Goal: Information Seeking & Learning: Learn about a topic

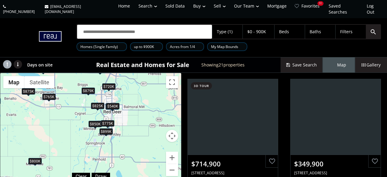
drag, startPoint x: 141, startPoint y: 136, endPoint x: 74, endPoint y: 118, distance: 69.8
click at [74, 118] on div "To navigate, press the arrow keys. $715K $350K $825K $660K $520K $850K $775K $3…" at bounding box center [90, 128] width 181 height 110
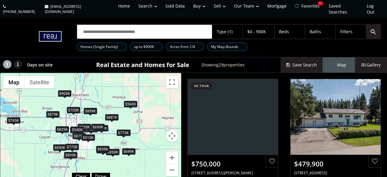
drag, startPoint x: 145, startPoint y: 119, endPoint x: 111, endPoint y: 141, distance: 40.4
click at [111, 141] on div "To navigate, press the arrow keys. $750K $480K $875K $699K $825K $895K $515K $8…" at bounding box center [90, 128] width 181 height 110
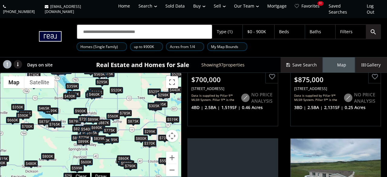
scroll to position [440, 0]
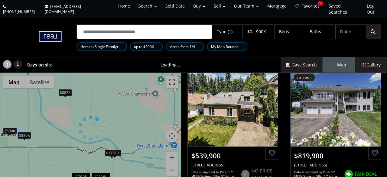
scroll to position [320, 0]
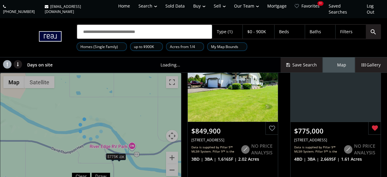
scroll to position [33, 0]
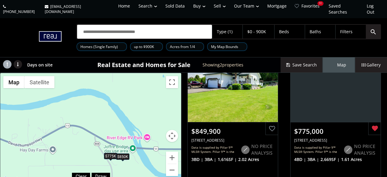
click at [127, 154] on div "$850K" at bounding box center [122, 157] width 13 height 6
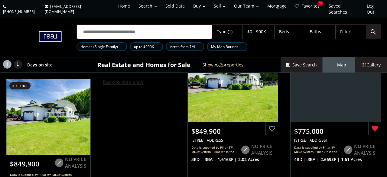
click at [136, 79] on span "Back to map view" at bounding box center [123, 82] width 41 height 7
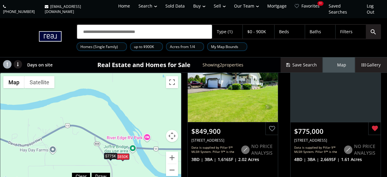
click at [114, 154] on div "To navigate, press the arrow keys. $850K $775K" at bounding box center [90, 128] width 181 height 110
click at [113, 153] on div "$775K" at bounding box center [110, 156] width 13 height 6
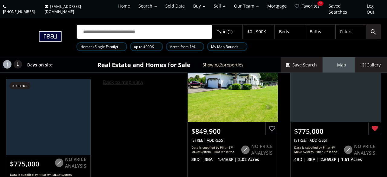
click at [117, 79] on span "Back to map view" at bounding box center [123, 82] width 41 height 7
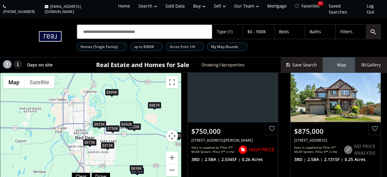
drag, startPoint x: 86, startPoint y: 118, endPoint x: 176, endPoint y: 110, distance: 89.9
click at [176, 110] on div "To navigate, press the arrow keys. $750K $875K $785K $895K $515K $855K $820K $6…" at bounding box center [90, 128] width 181 height 110
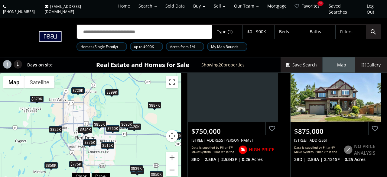
click at [114, 89] on div "$899K" at bounding box center [111, 92] width 13 height 6
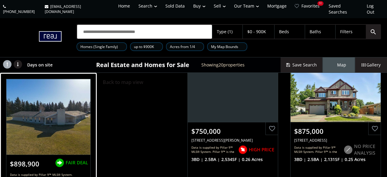
click at [61, 121] on div at bounding box center [48, 117] width 84 height 76
click at [40, 157] on div "$898,900" at bounding box center [24, 162] width 37 height 15
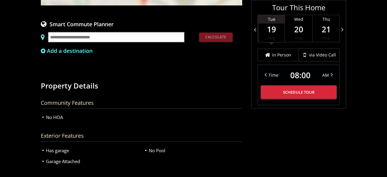
scroll to position [440, 0]
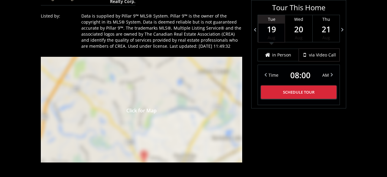
click at [150, 135] on div "Click for Map" at bounding box center [141, 110] width 201 height 106
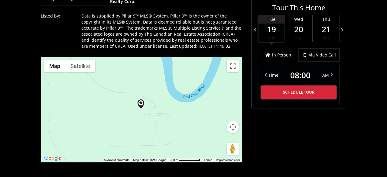
click at [235, 125] on button "Map camera controls" at bounding box center [233, 127] width 12 height 12
click at [213, 106] on button "Zoom in" at bounding box center [218, 112] width 12 height 12
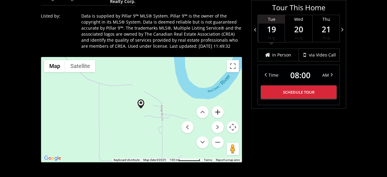
click at [213, 106] on button "Zoom in" at bounding box center [218, 112] width 12 height 12
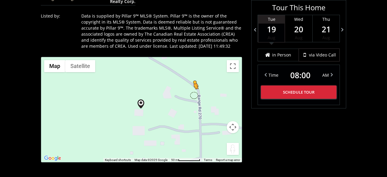
drag, startPoint x: 232, startPoint y: 143, endPoint x: 194, endPoint y: 88, distance: 66.6
click at [194, 88] on div "To navigate, press the arrow keys. To activate drag with keyboard, press Alt + …" at bounding box center [141, 109] width 201 height 105
click at [72, 60] on button "Satellite" at bounding box center [80, 66] width 30 height 12
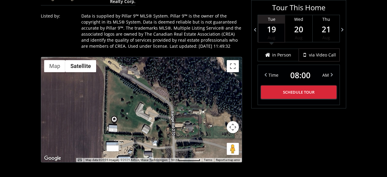
drag, startPoint x: 184, startPoint y: 105, endPoint x: 161, endPoint y: 121, distance: 27.7
click at [161, 121] on div "To navigate, press the arrow keys. No data available." at bounding box center [141, 109] width 201 height 105
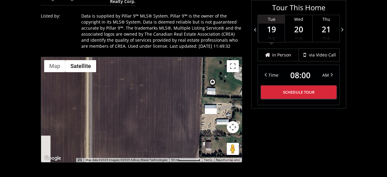
drag, startPoint x: 99, startPoint y: 79, endPoint x: 194, endPoint y: 34, distance: 105.7
click at [196, 57] on div "To navigate, press the arrow keys. No data available." at bounding box center [141, 109] width 201 height 105
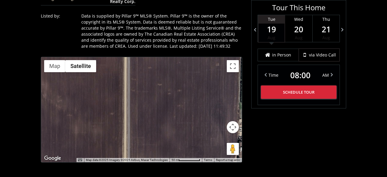
drag, startPoint x: 177, startPoint y: 61, endPoint x: 220, endPoint y: 84, distance: 48.6
click at [220, 84] on div "To navigate, press the arrow keys. No data available." at bounding box center [141, 109] width 201 height 105
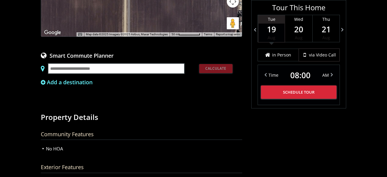
scroll to position [409, 0]
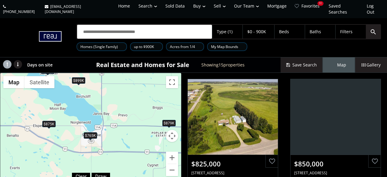
click at [332, 62] on div "Map" at bounding box center [339, 64] width 32 height 15
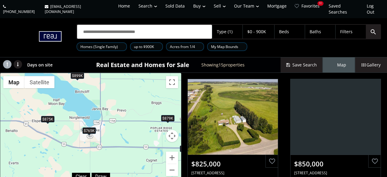
drag, startPoint x: 130, startPoint y: 157, endPoint x: 162, endPoint y: -28, distance: 188.7
click at [162, 73] on div "To navigate, press the arrow keys. $825K $850K $775K $389K $540K $700K $875K $8…" at bounding box center [90, 128] width 181 height 110
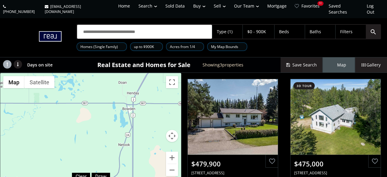
drag, startPoint x: 136, startPoint y: 143, endPoint x: 100, endPoint y: -28, distance: 175.0
click at [100, 73] on div "To navigate, press the arrow keys. $480K $475K $800K" at bounding box center [90, 128] width 181 height 110
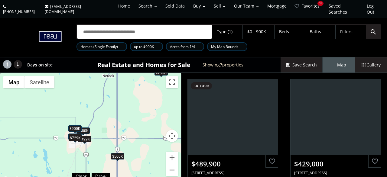
drag, startPoint x: 120, startPoint y: 160, endPoint x: 89, endPoint y: -15, distance: 178.5
click at [111, 153] on div "$500K" at bounding box center [117, 156] width 13 height 6
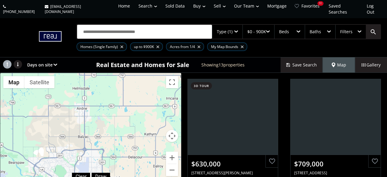
drag, startPoint x: 128, startPoint y: 151, endPoint x: 91, endPoint y: 23, distance: 134.0
click at [91, 73] on div "To navigate, press the arrow keys. $630K $709K $860K $560K $699K $412K $840K $3…" at bounding box center [90, 128] width 181 height 110
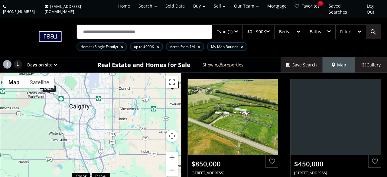
drag, startPoint x: 104, startPoint y: 150, endPoint x: 113, endPoint y: 61, distance: 90.0
click at [113, 73] on div "To navigate, press the arrow keys. $850K $450K $850K $860K $340K $870K $900K $4…" at bounding box center [90, 128] width 181 height 110
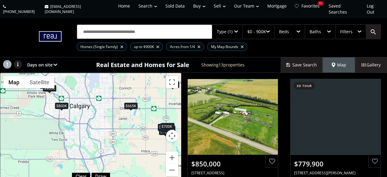
click at [237, 29] on div "Type (1)" at bounding box center [227, 32] width 30 height 14
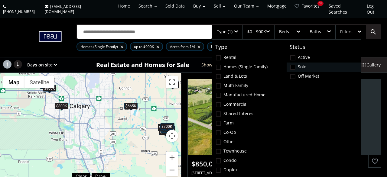
click at [295, 65] on span at bounding box center [292, 67] width 5 height 5
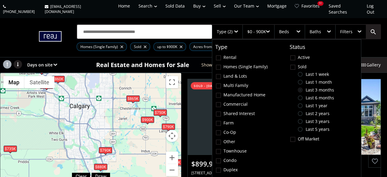
click at [300, 80] on span at bounding box center [300, 82] width 5 height 5
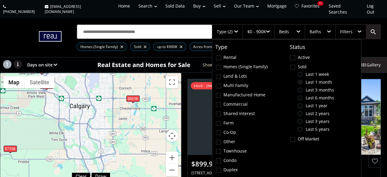
click at [107, 84] on div "To navigate, press the arrow keys. $900K $865K $735K $780K" at bounding box center [90, 128] width 181 height 110
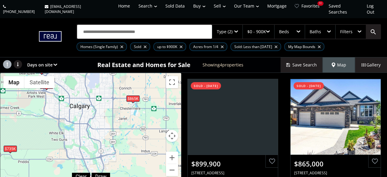
click at [222, 46] on div at bounding box center [222, 47] width 3 height 2
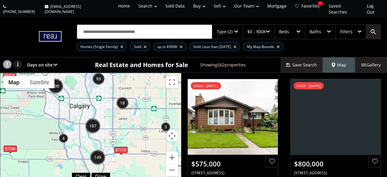
click at [180, 46] on div at bounding box center [181, 47] width 3 height 2
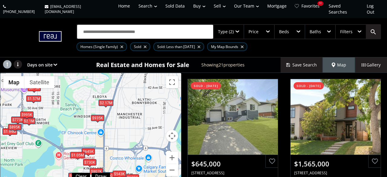
drag, startPoint x: 91, startPoint y: 76, endPoint x: 96, endPoint y: 94, distance: 18.2
click at [96, 94] on div "To navigate, press the arrow keys. $645K $1.57M $773K $730K $875K $1.94M $560K …" at bounding box center [90, 128] width 181 height 110
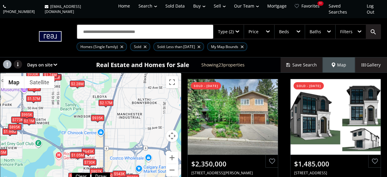
click at [103, 100] on div "$2.17M" at bounding box center [106, 103] width 15 height 6
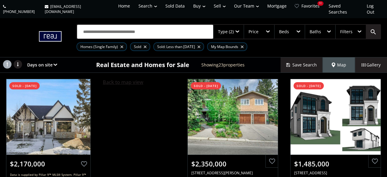
click at [115, 79] on span "Back to map view" at bounding box center [123, 82] width 41 height 7
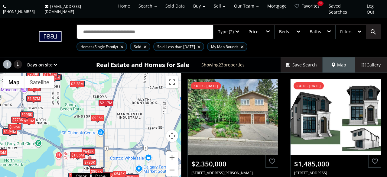
click at [97, 121] on span at bounding box center [97, 122] width 2 height 2
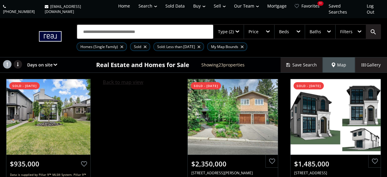
click at [116, 79] on span "Back to map view" at bounding box center [123, 82] width 41 height 7
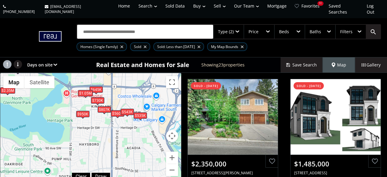
drag, startPoint x: 105, startPoint y: 135, endPoint x: 112, endPoint y: 72, distance: 63.6
click at [112, 73] on div "To navigate, press the arrow keys. $2.35M $1.49M $645K $1.57M $773K $730K $875K…" at bounding box center [90, 128] width 181 height 110
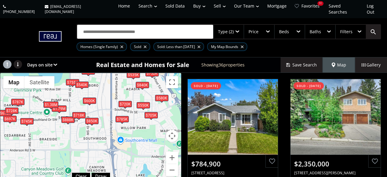
drag, startPoint x: 107, startPoint y: 144, endPoint x: 106, endPoint y: 85, distance: 59.0
click at [106, 85] on div "To navigate, press the arrow keys. $785K $2.35M $550K $755K $673K $645K $730K $…" at bounding box center [90, 128] width 181 height 110
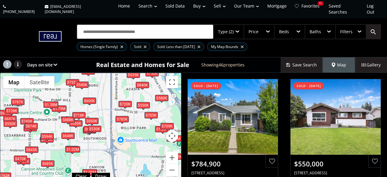
click at [92, 118] on div "$850K" at bounding box center [91, 121] width 13 height 6
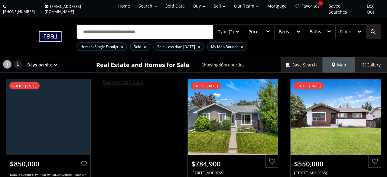
click at [111, 79] on span "Back to map view" at bounding box center [123, 82] width 41 height 7
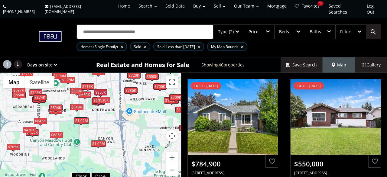
drag, startPoint x: 115, startPoint y: 121, endPoint x: 123, endPoint y: 91, distance: 31.0
click at [123, 91] on div "To navigate, press the arrow keys. $785K $550K $755K $673K $650K $525K $650K $6…" at bounding box center [90, 128] width 181 height 110
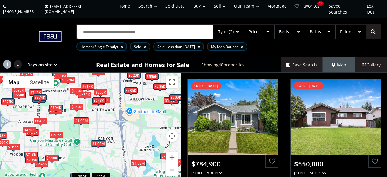
click at [96, 98] on div "$643K" at bounding box center [98, 101] width 13 height 6
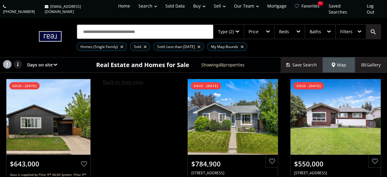
click at [109, 79] on span "Back to map view" at bounding box center [123, 82] width 41 height 7
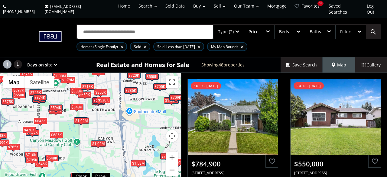
click at [101, 141] on div "$1.02M" at bounding box center [98, 144] width 15 height 6
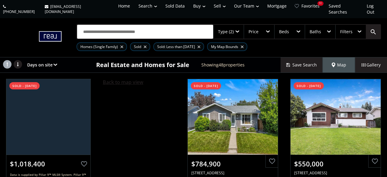
click at [123, 79] on span "Back to map view" at bounding box center [123, 82] width 41 height 7
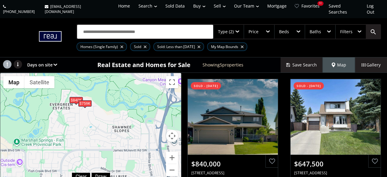
drag, startPoint x: 69, startPoint y: 130, endPoint x: 85, endPoint y: 53, distance: 78.9
click at [85, 73] on div "To navigate, press the arrow keys. $840K $648K $1.02M $759K $685K" at bounding box center [90, 128] width 181 height 110
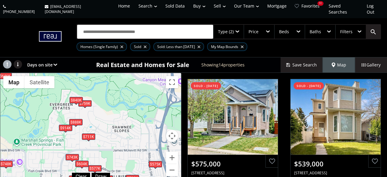
click at [77, 97] on div "$840K" at bounding box center [76, 100] width 13 height 6
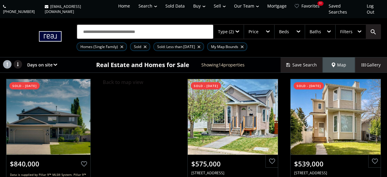
click at [130, 73] on div "Back to map view" at bounding box center [139, 141] width 85 height 136
click at [131, 79] on span "Back to map view" at bounding box center [123, 82] width 41 height 7
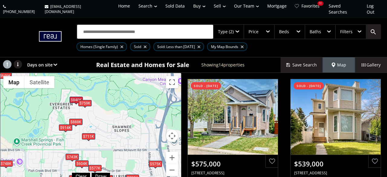
click at [133, 73] on div "To navigate, press the arrow keys. $575K $539K $711K $840K $577K $914K $888K $6…" at bounding box center [90, 128] width 181 height 110
click at [80, 97] on div "$840K" at bounding box center [76, 100] width 13 height 6
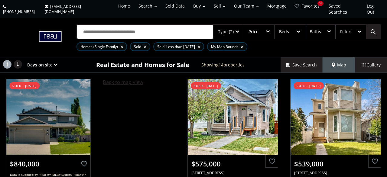
click at [128, 79] on span "Back to map view" at bounding box center [123, 82] width 41 height 7
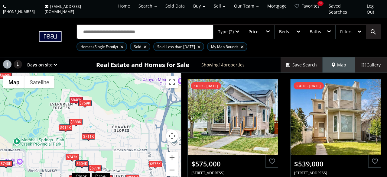
click at [89, 100] on div "$759K" at bounding box center [84, 103] width 13 height 6
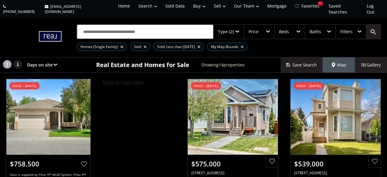
click at [122, 79] on span "Back to map view" at bounding box center [123, 82] width 41 height 7
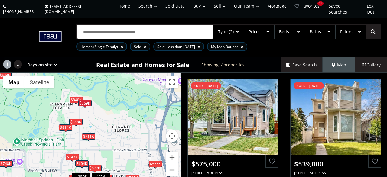
click at [90, 133] on div "$711K" at bounding box center [88, 136] width 13 height 6
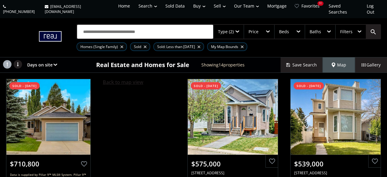
click at [121, 79] on span "Back to map view" at bounding box center [123, 82] width 41 height 7
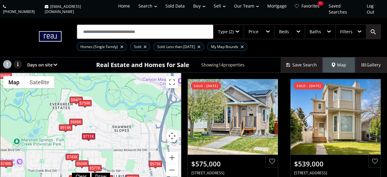
click at [79, 119] on div "$888K" at bounding box center [75, 122] width 13 height 6
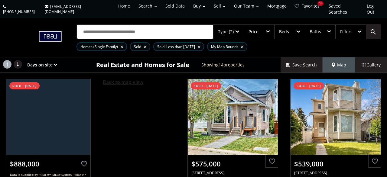
click at [115, 79] on span "Back to map view" at bounding box center [123, 82] width 41 height 7
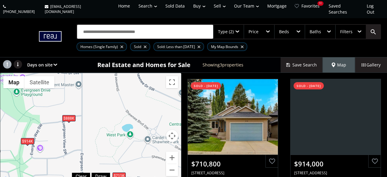
click at [31, 138] on div "$914K" at bounding box center [27, 141] width 13 height 6
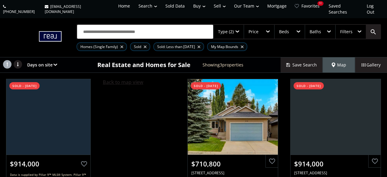
click at [121, 79] on span "Back to map view" at bounding box center [123, 82] width 41 height 7
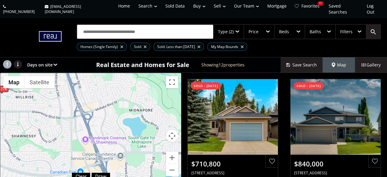
drag, startPoint x: 138, startPoint y: 154, endPoint x: 0, endPoint y: 65, distance: 164.2
click at [0, 73] on div "To navigate, press the arrow keys. $711K $840K $577K $914K $888K $648K $646K $7…" at bounding box center [90, 128] width 181 height 110
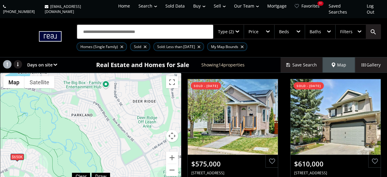
drag, startPoint x: 146, startPoint y: 80, endPoint x: 34, endPoint y: 151, distance: 133.4
click at [34, 151] on div "To navigate, press the arrow keys. $575K $610K $450K $539K $563K $585K $653K $5…" at bounding box center [90, 128] width 181 height 110
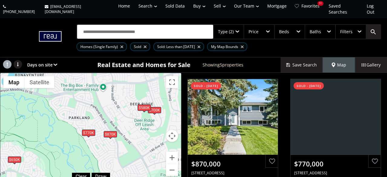
click at [82, 130] on div "$770K" at bounding box center [88, 133] width 13 height 6
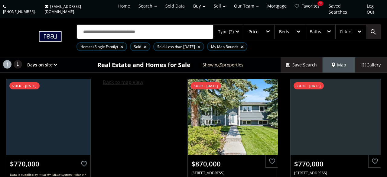
click at [129, 79] on span "Back to map view" at bounding box center [123, 82] width 41 height 7
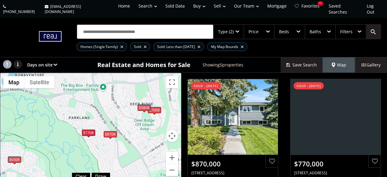
click at [106, 131] on div "$870K" at bounding box center [110, 134] width 13 height 6
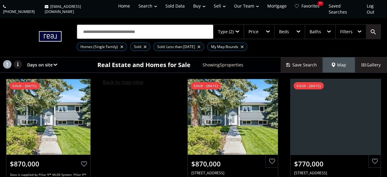
click at [125, 79] on span "Back to map view" at bounding box center [123, 82] width 41 height 7
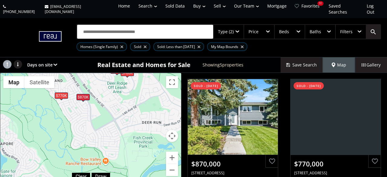
drag, startPoint x: 125, startPoint y: 125, endPoint x: 66, endPoint y: 83, distance: 73.2
click at [66, 83] on div "To navigate, press the arrow keys. $870K $770K $700K $650K $580K" at bounding box center [90, 128] width 181 height 110
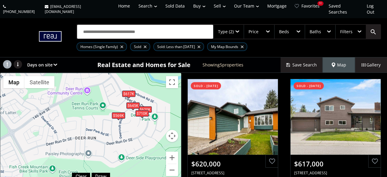
click at [121, 112] on div "$569K" at bounding box center [118, 115] width 13 height 6
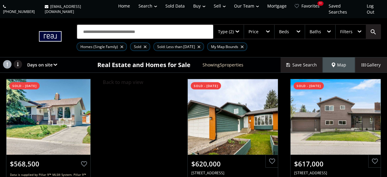
click at [128, 79] on div "Back to map view" at bounding box center [139, 141] width 85 height 136
click at [129, 79] on span "Back to map view" at bounding box center [123, 82] width 41 height 7
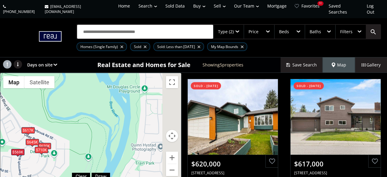
drag, startPoint x: 167, startPoint y: 101, endPoint x: 69, endPoint y: 125, distance: 101.3
click at [72, 125] on div "To navigate, press the arrow keys. $620K $617K $645K $569K $710K" at bounding box center [90, 128] width 181 height 110
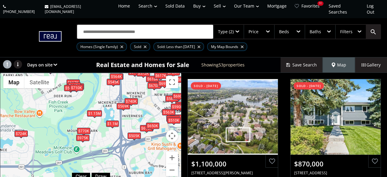
drag, startPoint x: 92, startPoint y: 137, endPoint x: 105, endPoint y: 94, distance: 44.8
click at [105, 94] on div "To navigate, press the arrow keys. $1.1M $870K $630K $570K $586K $780K $750K $5…" at bounding box center [90, 128] width 181 height 110
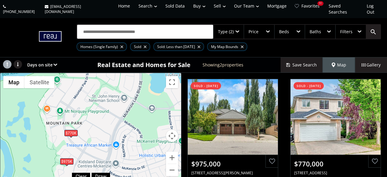
click at [68, 159] on div "$975K" at bounding box center [66, 162] width 13 height 6
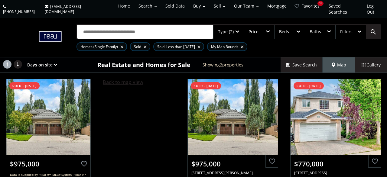
click at [117, 79] on span "Back to map view" at bounding box center [123, 82] width 41 height 7
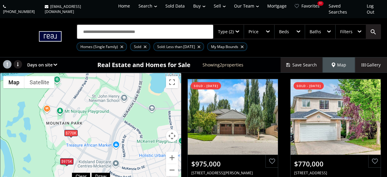
click at [70, 130] on div "$770K" at bounding box center [70, 133] width 13 height 6
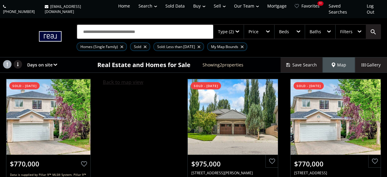
click at [135, 79] on span "Back to map view" at bounding box center [123, 82] width 41 height 7
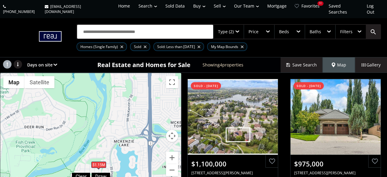
drag, startPoint x: 132, startPoint y: 69, endPoint x: 112, endPoint y: 159, distance: 92.3
click at [112, 159] on div "To navigate, press the arrow keys. $1.1M $975K $770K $1.15M" at bounding box center [90, 128] width 181 height 110
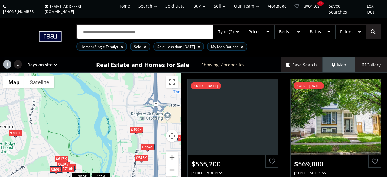
drag, startPoint x: 96, startPoint y: 105, endPoint x: 98, endPoint y: 131, distance: 26.0
click at [98, 131] on div "To navigate, press the arrow keys. $565K $569K $670K $490K $620K $617K $740K $1…" at bounding box center [90, 128] width 181 height 110
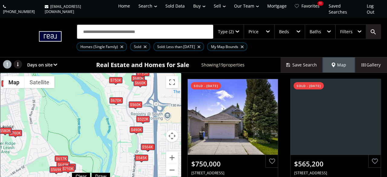
click at [115, 77] on div "$750K" at bounding box center [115, 80] width 13 height 6
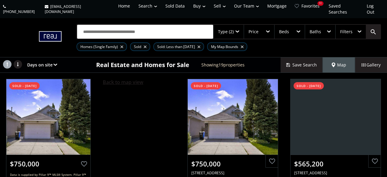
click at [125, 79] on span "Back to map view" at bounding box center [123, 82] width 41 height 7
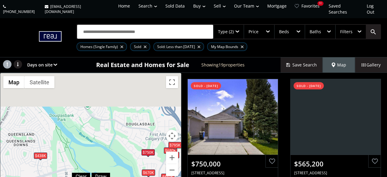
drag, startPoint x: 92, startPoint y: 89, endPoint x: 134, endPoint y: 182, distance: 101.9
click at [134, 177] on div "To navigate, press the arrow keys. $750K $565K $670K $490K $620K $617K $645K $6…" at bounding box center [90, 128] width 181 height 110
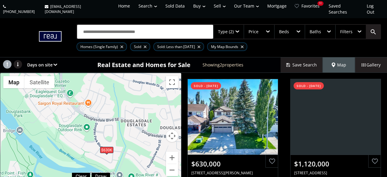
click at [108, 147] on div "$630K" at bounding box center [106, 150] width 13 height 6
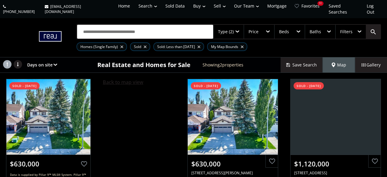
click at [125, 79] on span "Back to map view" at bounding box center [123, 82] width 41 height 7
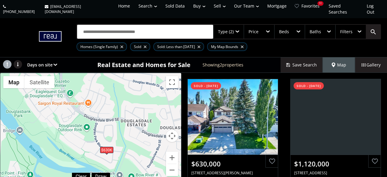
drag, startPoint x: 116, startPoint y: 148, endPoint x: 66, endPoint y: 36, distance: 122.7
click at [68, 73] on div "To navigate, press the arrow keys. $630K $1.12M" at bounding box center [90, 128] width 181 height 110
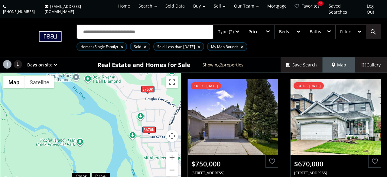
drag, startPoint x: 128, startPoint y: 135, endPoint x: 84, endPoint y: 52, distance: 93.0
click at [88, 73] on div "To navigate, press the arrow keys. $750K $670K" at bounding box center [90, 128] width 181 height 110
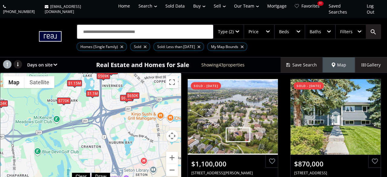
drag, startPoint x: 142, startPoint y: 161, endPoint x: 73, endPoint y: 10, distance: 166.1
click at [73, 73] on div "To navigate, press the arrow keys. $1.1M $870K $630K $780K $750K $565K $615K $5…" at bounding box center [90, 128] width 181 height 110
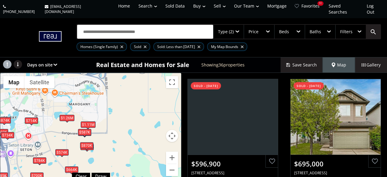
drag, startPoint x: 97, startPoint y: 95, endPoint x: 26, endPoint y: 140, distance: 83.4
click at [26, 140] on div "To navigate, press the arrow keys. $597K $695K $602K $910K $620K $574K $664K $7…" at bounding box center [90, 128] width 181 height 110
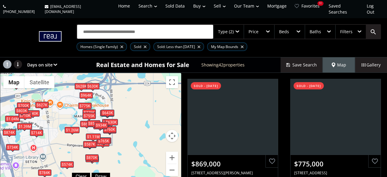
drag, startPoint x: 86, startPoint y: 83, endPoint x: 103, endPoint y: 104, distance: 26.2
click at [103, 104] on div "To navigate, press the arrow keys. $869K $775K $1.39M $615K $627K $964K $655K $…" at bounding box center [90, 128] width 181 height 110
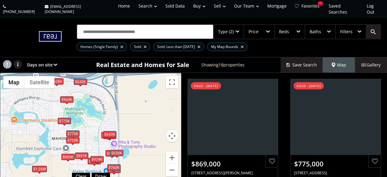
click at [65, 96] on div "$964K" at bounding box center [66, 99] width 13 height 6
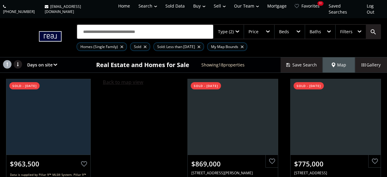
click at [118, 79] on span "Back to map view" at bounding box center [123, 82] width 41 height 7
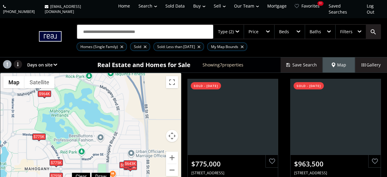
drag, startPoint x: 78, startPoint y: 99, endPoint x: 87, endPoint y: 107, distance: 12.5
click at [87, 107] on div "To navigate, press the arrow keys. $775K $964K $655K $775K $755K $626K $643K" at bounding box center [90, 128] width 181 height 110
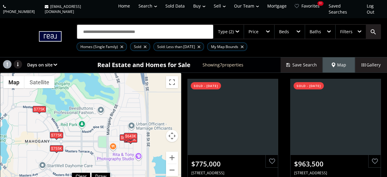
drag, startPoint x: 110, startPoint y: 144, endPoint x: 111, endPoint y: 96, distance: 47.8
click at [111, 98] on div "To navigate, press the arrow keys. $775K $964K $655K $775K $755K $626K $643K" at bounding box center [90, 128] width 181 height 110
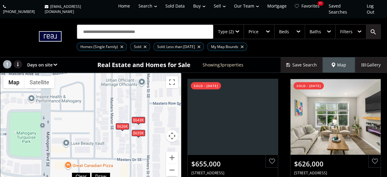
click at [124, 123] on div "$626K" at bounding box center [122, 126] width 13 height 6
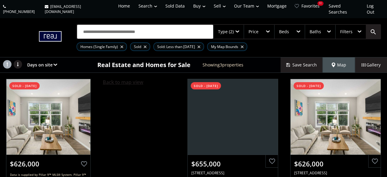
click at [118, 79] on span "Back to map view" at bounding box center [123, 82] width 41 height 7
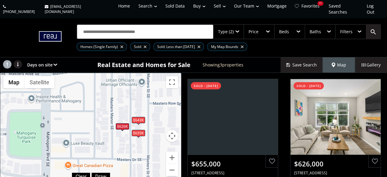
click at [138, 130] on div "$655K" at bounding box center [138, 133] width 13 height 6
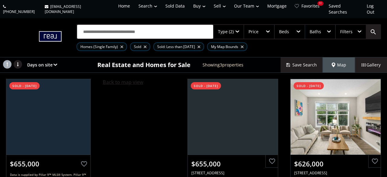
click at [133, 79] on span "Back to map view" at bounding box center [123, 82] width 41 height 7
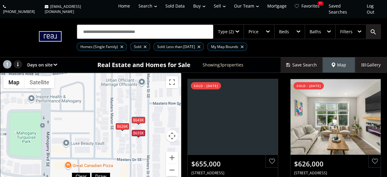
click at [133, 117] on div "$643K" at bounding box center [138, 120] width 13 height 6
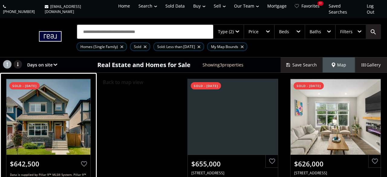
click at [66, 144] on div at bounding box center [48, 117] width 84 height 76
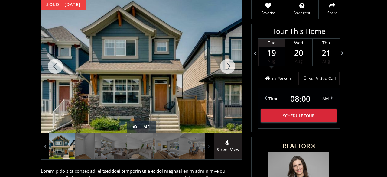
scroll to position [94, 0]
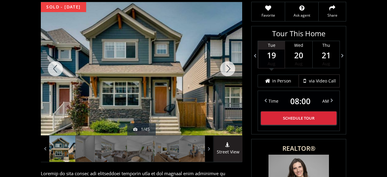
click at [221, 63] on div at bounding box center [227, 68] width 29 height 133
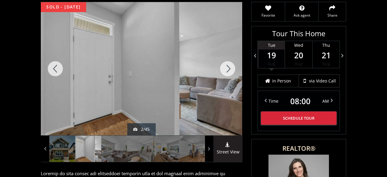
click at [231, 64] on div at bounding box center [227, 68] width 29 height 133
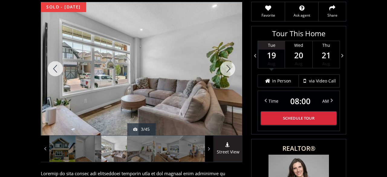
click at [231, 64] on div at bounding box center [227, 68] width 29 height 133
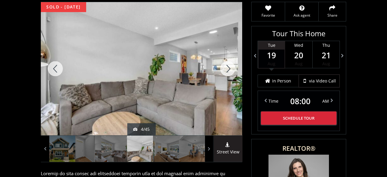
click at [231, 64] on div at bounding box center [227, 68] width 29 height 133
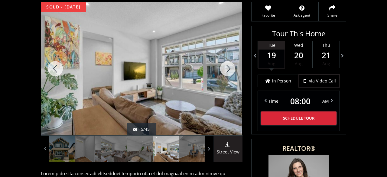
click at [228, 63] on div at bounding box center [227, 68] width 29 height 133
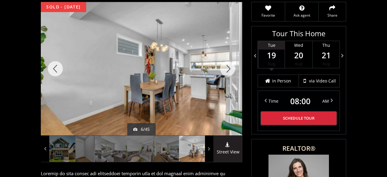
click at [228, 63] on div at bounding box center [227, 68] width 29 height 133
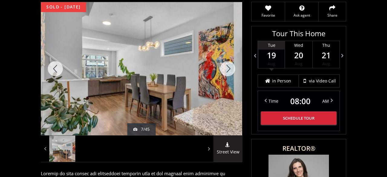
click at [228, 63] on div at bounding box center [227, 68] width 29 height 133
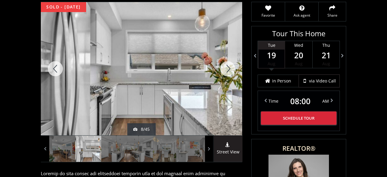
click at [228, 63] on div at bounding box center [227, 68] width 29 height 133
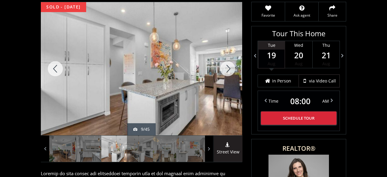
click at [228, 63] on div at bounding box center [227, 68] width 29 height 133
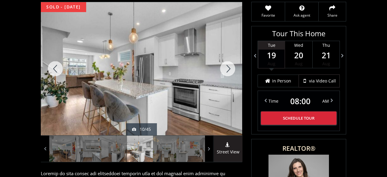
click at [228, 63] on div at bounding box center [227, 68] width 29 height 133
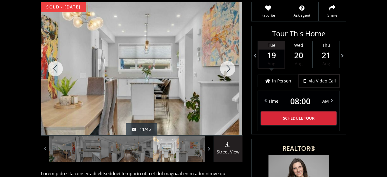
click at [228, 63] on div at bounding box center [227, 68] width 29 height 133
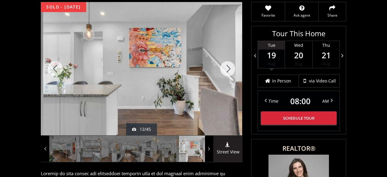
click at [228, 63] on div at bounding box center [227, 68] width 29 height 133
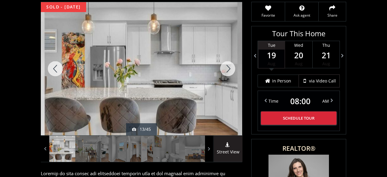
click at [224, 61] on div at bounding box center [227, 68] width 29 height 133
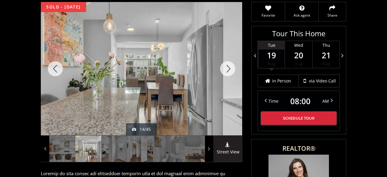
click at [224, 61] on div at bounding box center [227, 68] width 29 height 133
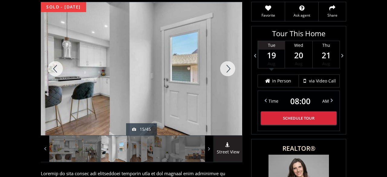
click at [224, 61] on div at bounding box center [227, 68] width 29 height 133
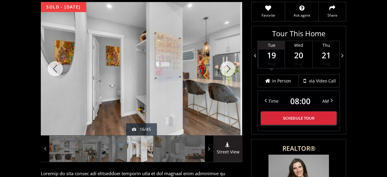
click at [224, 61] on div at bounding box center [227, 68] width 29 height 133
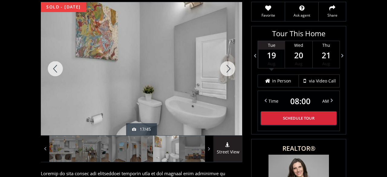
click at [224, 61] on div at bounding box center [227, 68] width 29 height 133
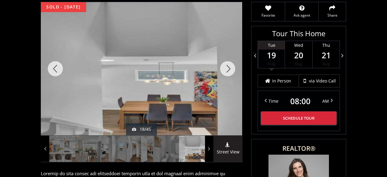
click at [224, 61] on div at bounding box center [227, 68] width 29 height 133
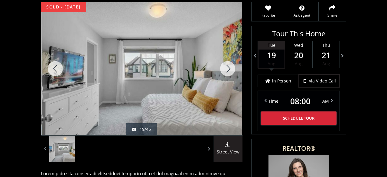
click at [224, 61] on div at bounding box center [227, 68] width 29 height 133
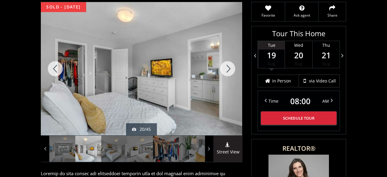
click at [224, 61] on div at bounding box center [227, 68] width 29 height 133
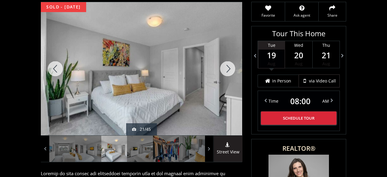
click at [224, 61] on div at bounding box center [227, 68] width 29 height 133
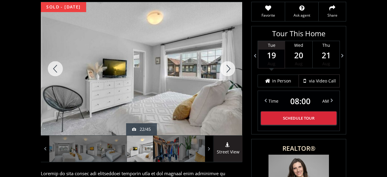
click at [224, 61] on div at bounding box center [227, 68] width 29 height 133
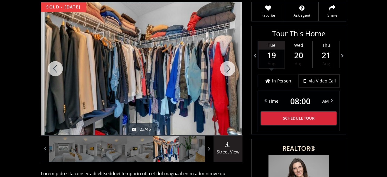
click at [224, 61] on div at bounding box center [227, 68] width 29 height 133
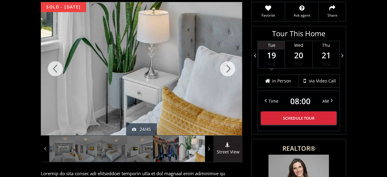
click at [224, 61] on div at bounding box center [227, 68] width 29 height 133
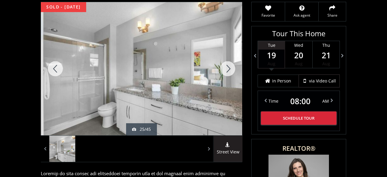
click at [224, 61] on div at bounding box center [227, 68] width 29 height 133
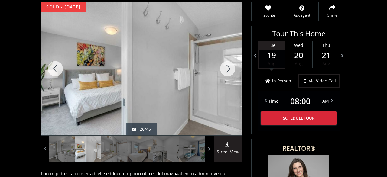
click at [224, 61] on div at bounding box center [227, 68] width 29 height 133
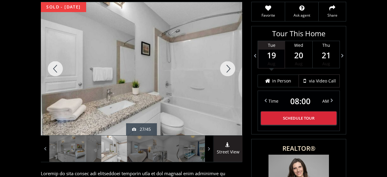
click at [224, 61] on div at bounding box center [227, 68] width 29 height 133
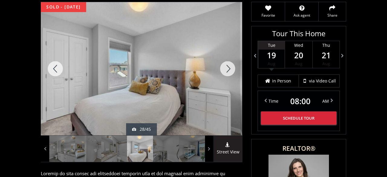
click at [224, 61] on div at bounding box center [227, 68] width 29 height 133
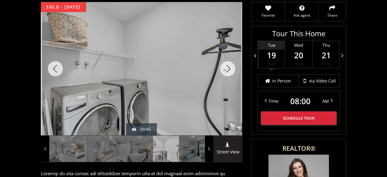
click at [224, 61] on div at bounding box center [227, 68] width 29 height 133
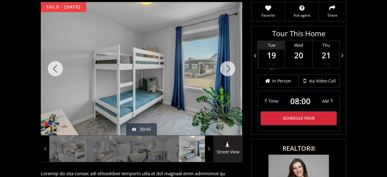
click at [224, 61] on div at bounding box center [227, 68] width 29 height 133
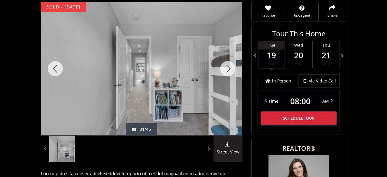
click at [224, 61] on div at bounding box center [227, 68] width 29 height 133
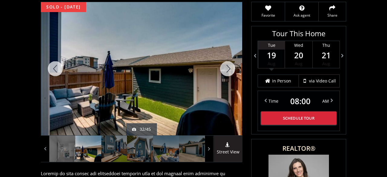
click at [224, 61] on div at bounding box center [227, 68] width 29 height 133
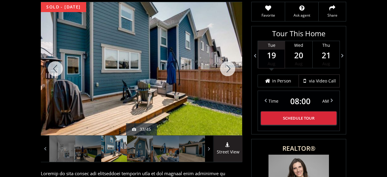
click at [224, 61] on div at bounding box center [227, 68] width 29 height 133
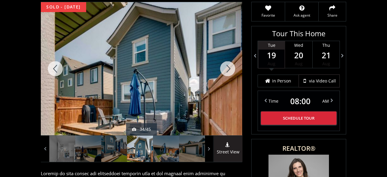
click at [224, 61] on div at bounding box center [227, 68] width 29 height 133
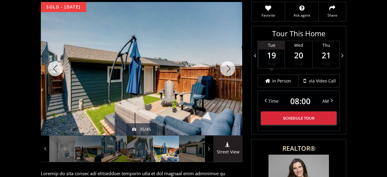
click at [224, 61] on div at bounding box center [227, 68] width 29 height 133
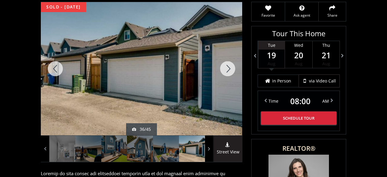
click at [224, 61] on div at bounding box center [227, 68] width 29 height 133
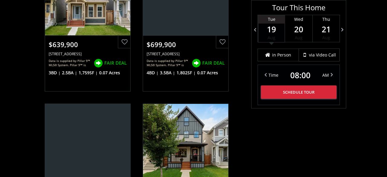
scroll to position [1132, 0]
